Goal: Transaction & Acquisition: Purchase product/service

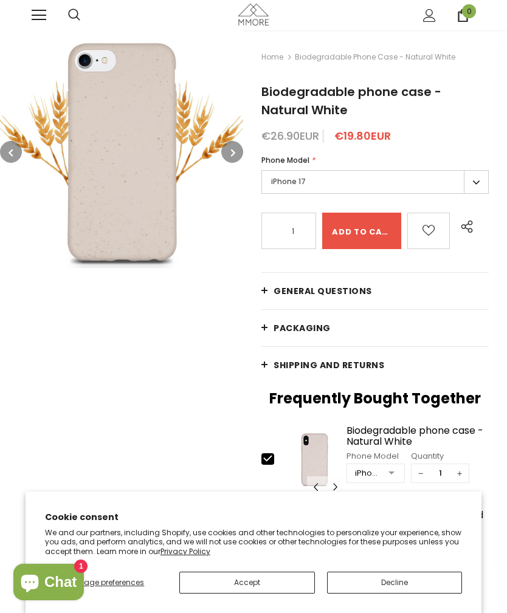
click at [473, 180] on label "iPhone 17" at bounding box center [374, 182] width 227 height 24
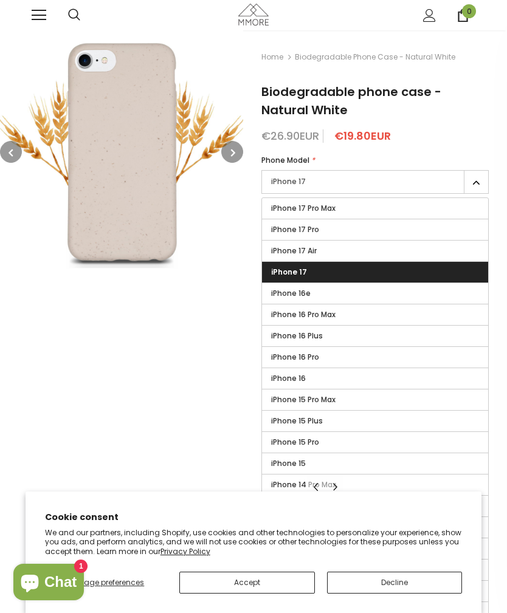
click at [302, 270] on span "iPhone 17" at bounding box center [289, 272] width 36 height 10
click at [0, 0] on input "iPhone 17" at bounding box center [0, 0] width 0 height 0
click at [297, 579] on button "Accept" at bounding box center [247, 583] width 136 height 22
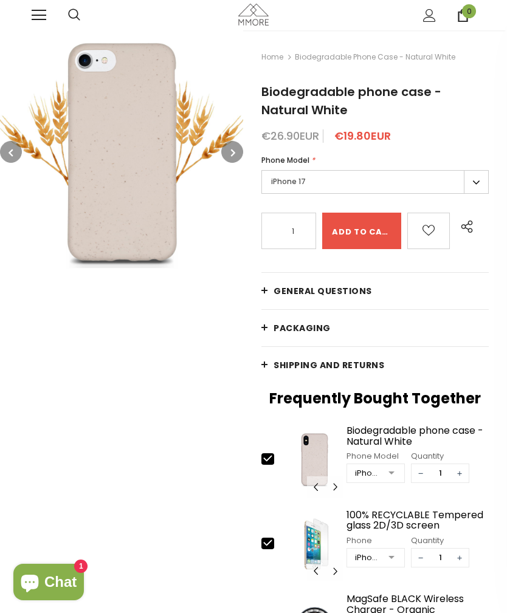
click at [240, 157] on button "button" at bounding box center [232, 152] width 22 height 22
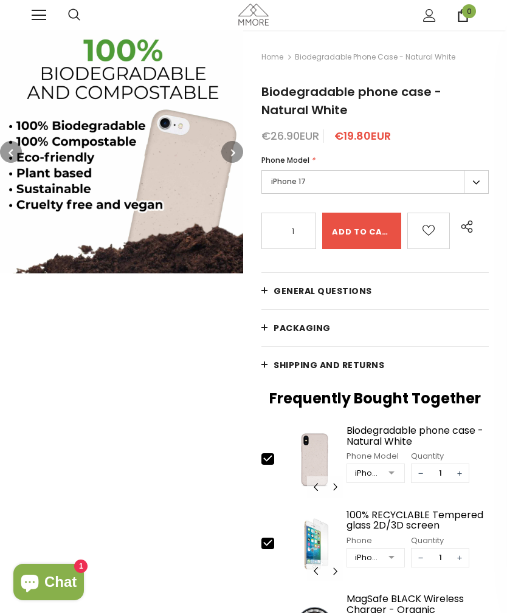
click at [235, 157] on icon "button" at bounding box center [233, 153] width 4 height 12
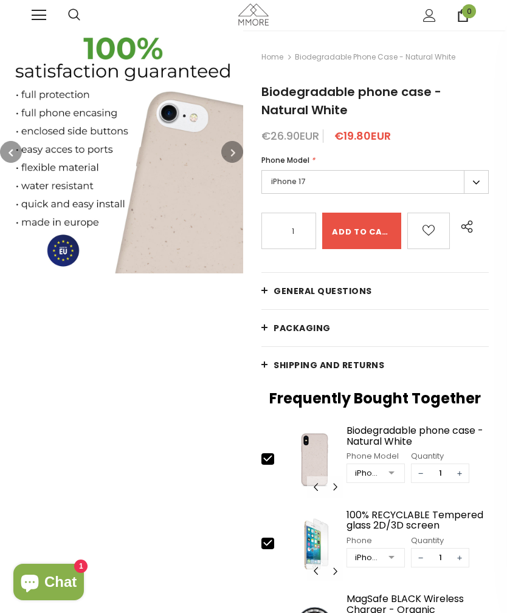
click at [229, 155] on button "button" at bounding box center [232, 152] width 22 height 22
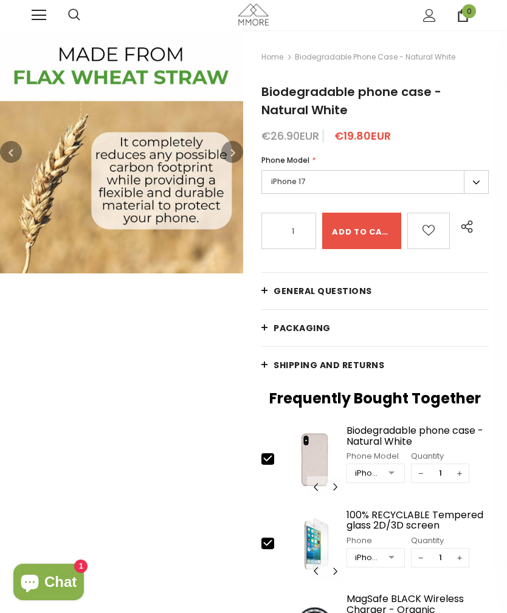
click at [229, 156] on button "button" at bounding box center [232, 152] width 22 height 22
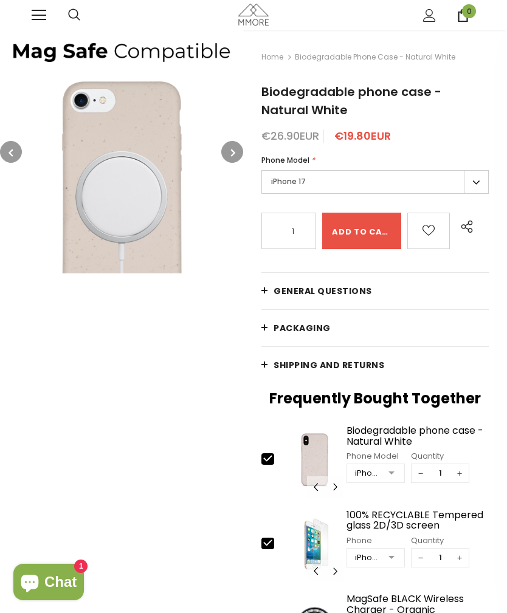
click at [232, 154] on icon "button" at bounding box center [233, 153] width 4 height 12
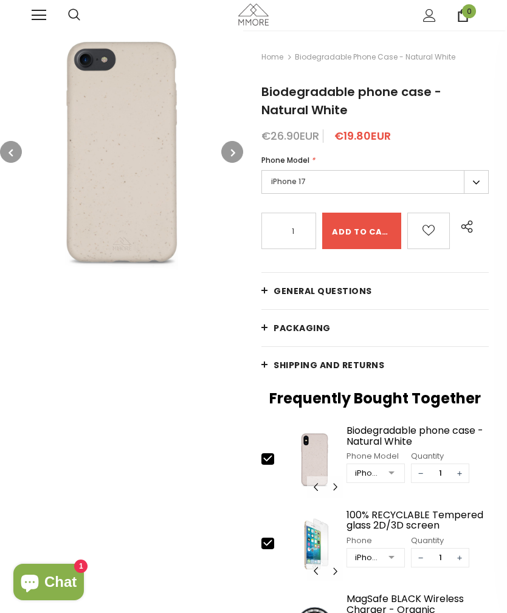
click at [32, 22] on link at bounding box center [39, 15] width 15 height 15
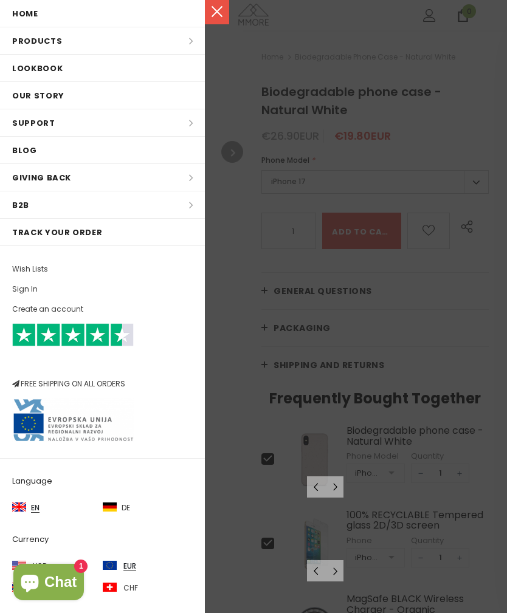
click at [192, 44] on li "Products Products All Products All Collections BUNDLES Organic Collection Wood …" at bounding box center [102, 40] width 205 height 27
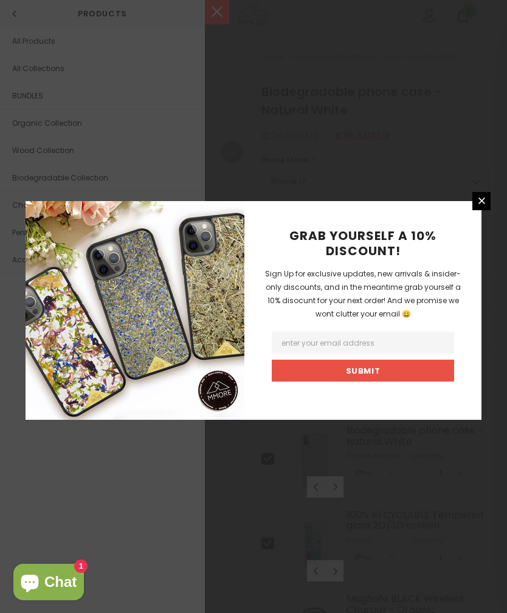
click at [483, 206] on icon at bounding box center [482, 201] width 10 height 10
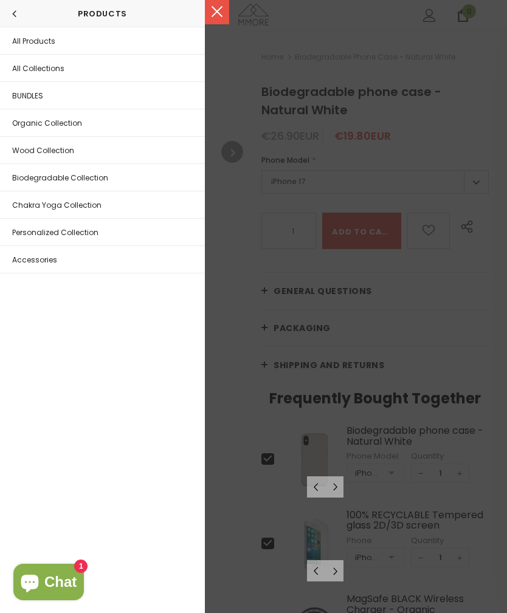
click at [21, 19] on span at bounding box center [18, 14] width 12 height 12
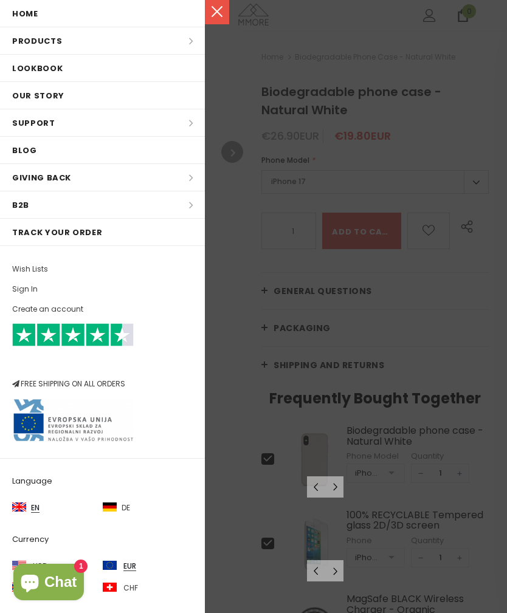
click at [185, 37] on li "Products Products All Products All Collections BUNDLES Organic Collection Wood …" at bounding box center [102, 40] width 205 height 27
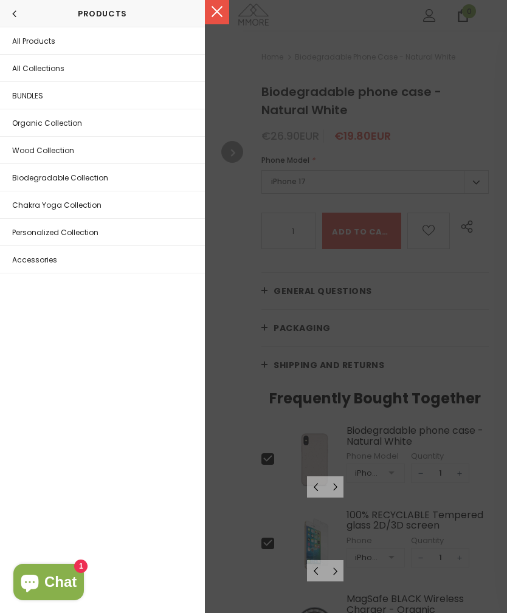
click at [48, 36] on span "All Products" at bounding box center [33, 41] width 43 height 10
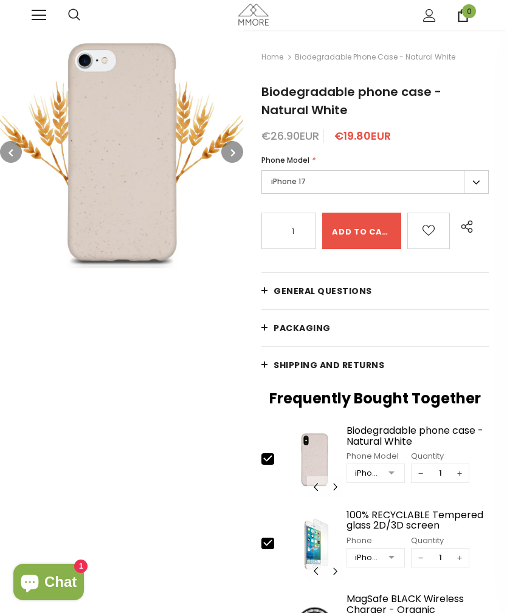
click at [358, 56] on span "Biodegradable phone case - Natural White" at bounding box center [375, 57] width 161 height 15
click at [375, 58] on span "Biodegradable phone case - Natural White" at bounding box center [375, 57] width 161 height 15
click at [300, 61] on span "Biodegradable phone case - Natural White" at bounding box center [375, 57] width 161 height 15
click at [353, 63] on span "Biodegradable phone case - Natural White" at bounding box center [375, 57] width 161 height 15
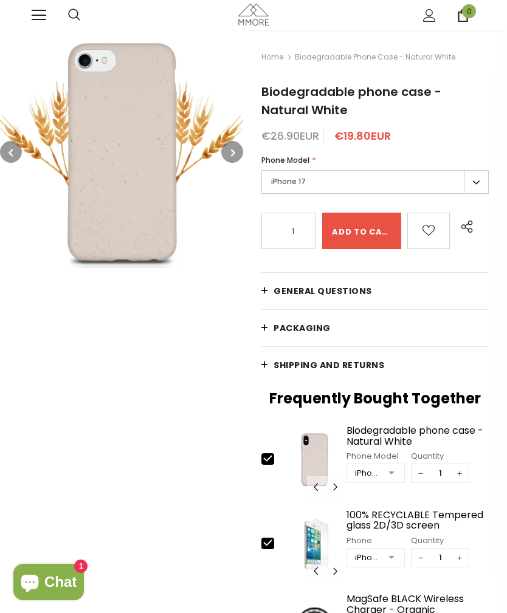
click at [278, 64] on link "Home" at bounding box center [272, 57] width 22 height 15
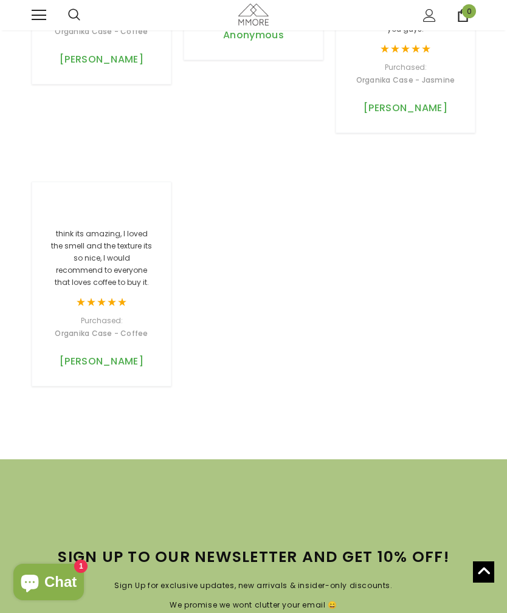
scroll to position [2301, 0]
